Goal: Information Seeking & Learning: Find specific fact

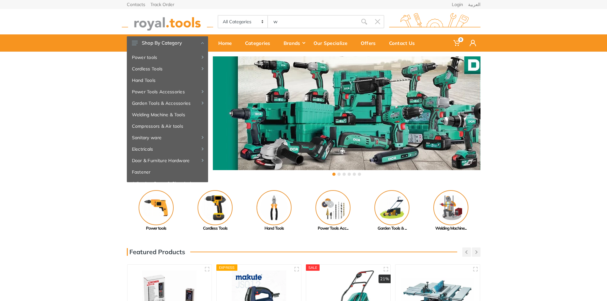
type input "w"
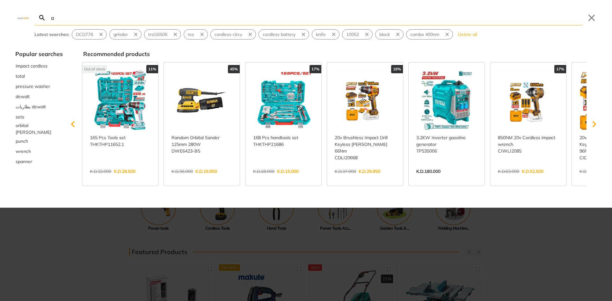
type input "as"
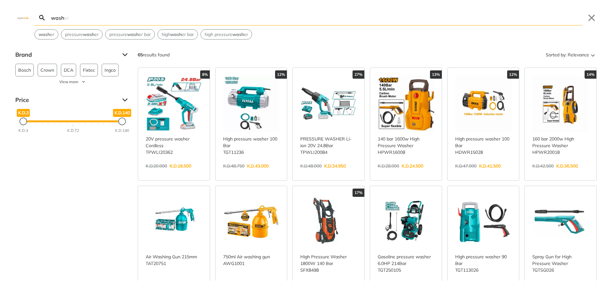
type input "washer"
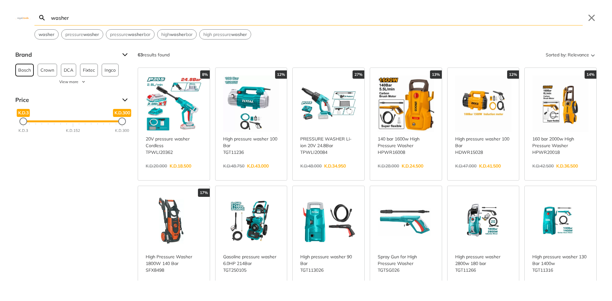
click at [27, 69] on span "Bosch" at bounding box center [24, 70] width 13 height 12
